Goal: Find contact information: Find contact information

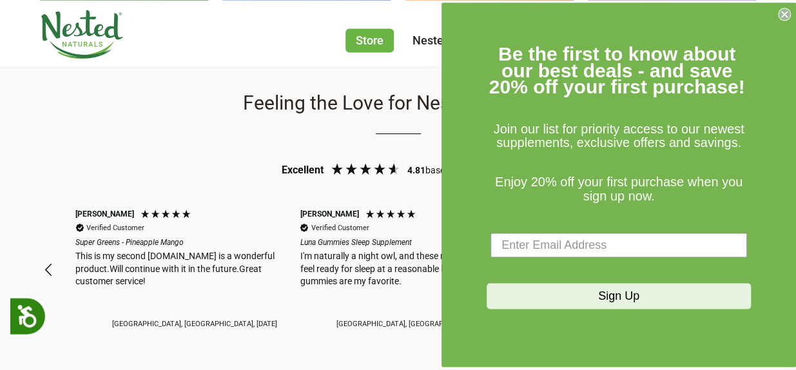
scroll to position [0, 224]
click at [785, 11] on circle "Close dialog" at bounding box center [784, 14] width 12 height 12
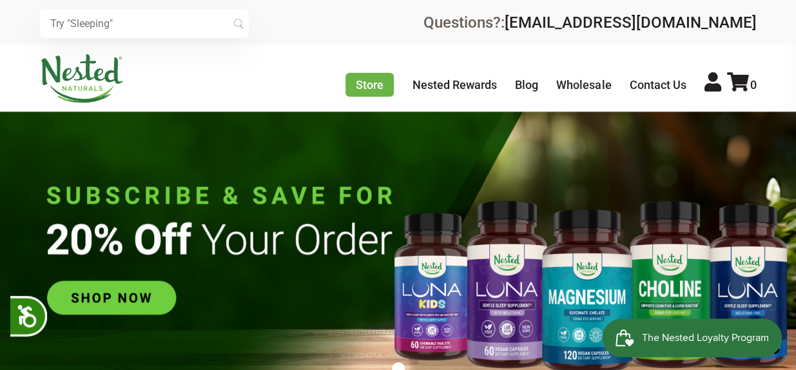
scroll to position [0, 897]
click at [133, 297] on img at bounding box center [398, 251] width 796 height 280
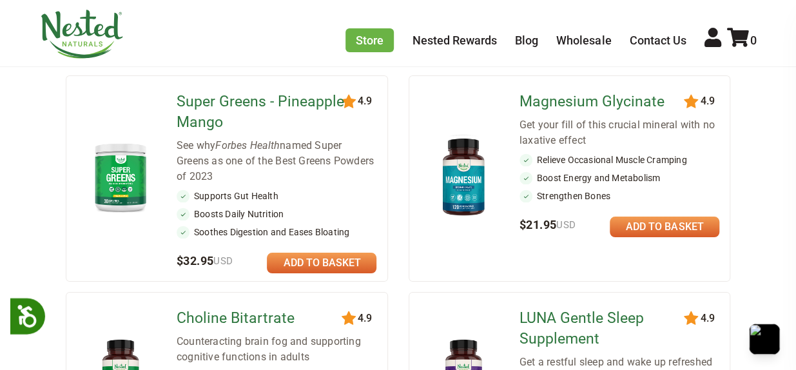
scroll to position [180, 0]
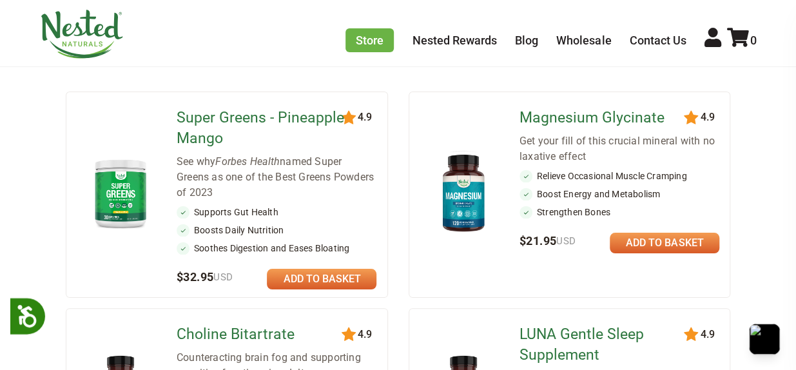
click at [65, 15] on img at bounding box center [82, 34] width 84 height 49
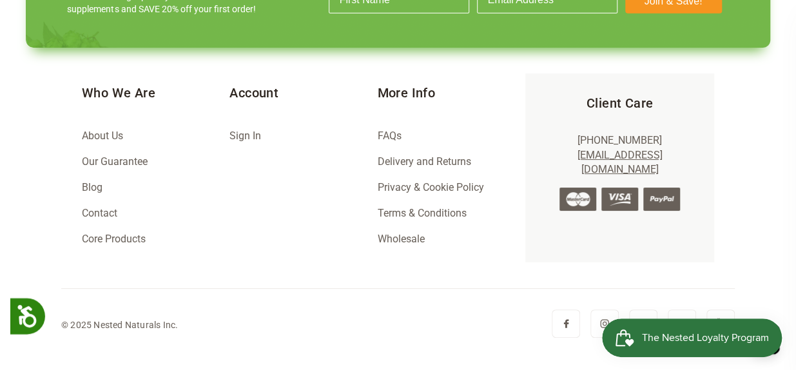
click at [479, 318] on div "© 2025 Nested Naturals Inc." at bounding box center [397, 314] width 673 height 52
click at [631, 300] on div "© 2025 Nested Naturals Inc." at bounding box center [397, 314] width 673 height 52
click at [550, 213] on div "Client Care [PHONE_NUMBER] [EMAIL_ADDRESS][DOMAIN_NAME]" at bounding box center [619, 167] width 189 height 189
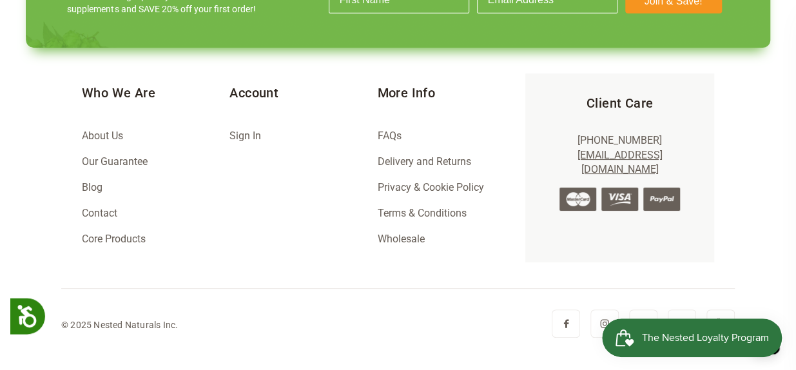
click at [101, 216] on link "Contact" at bounding box center [99, 213] width 35 height 12
